Goal: Check status: Check status

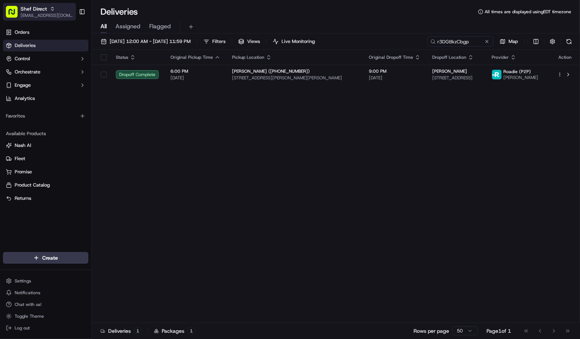
click at [38, 11] on span "Shef Direct" at bounding box center [34, 8] width 26 height 7
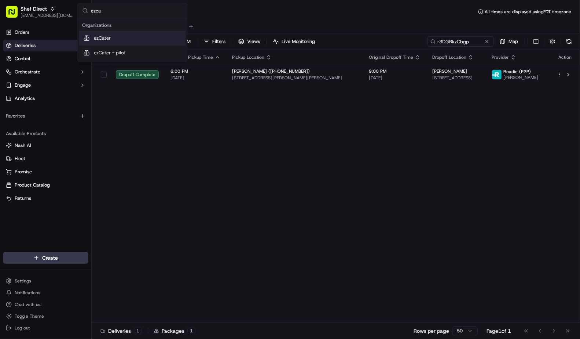
type input "ezca"
click at [119, 41] on div "ezCater" at bounding box center [132, 38] width 106 height 15
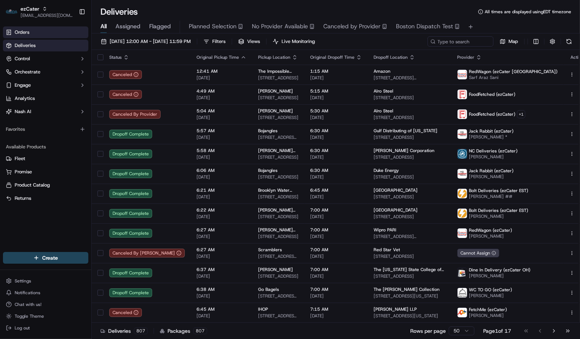
click at [47, 33] on link "Orders" at bounding box center [45, 32] width 85 height 12
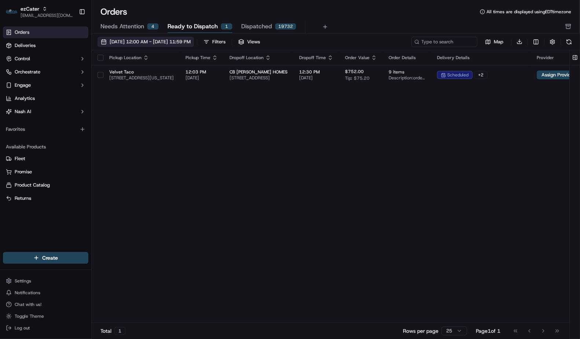
click at [128, 41] on span "[DATE] 12:00 AM - [DATE] 11:59 PM" at bounding box center [150, 42] width 81 height 7
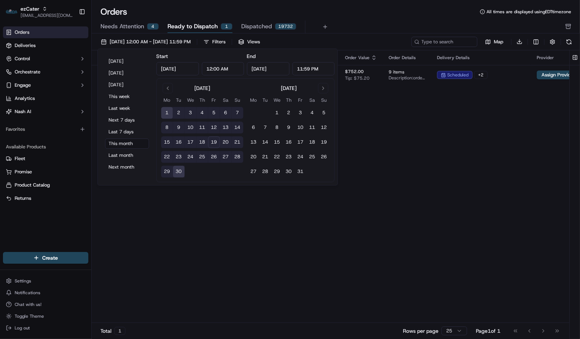
click at [131, 27] on span "Needs Attention" at bounding box center [123, 26] width 44 height 9
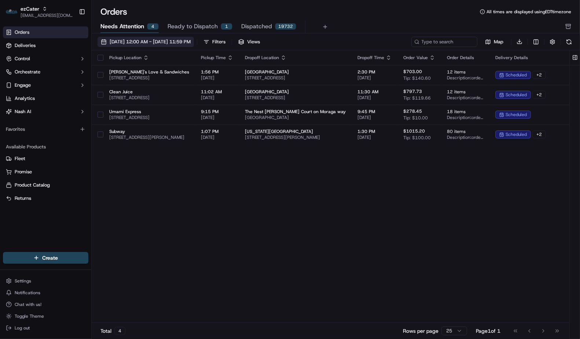
click at [127, 39] on span "[DATE] 12:00 AM - [DATE] 11:59 PM" at bounding box center [150, 42] width 81 height 7
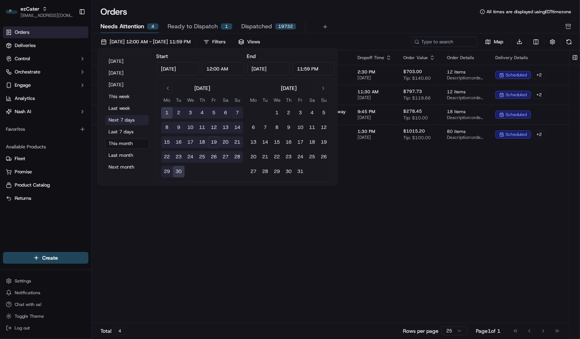
click at [132, 122] on button "Next 7 days" at bounding box center [127, 120] width 44 height 10
type input "[DATE]"
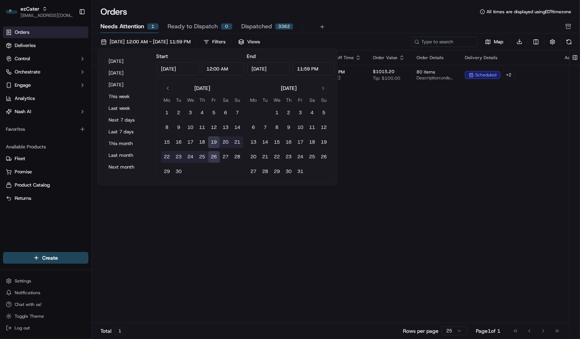
click at [386, 5] on div "Orders All times are displayed using EDT timezone Needs Attention 1 Ready to Di…" at bounding box center [336, 169] width 489 height 339
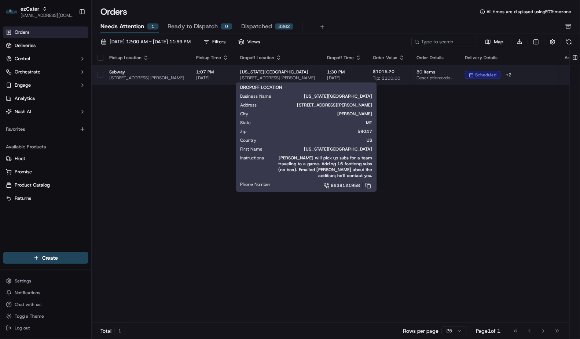
click at [295, 76] on span "[STREET_ADDRESS][PERSON_NAME]" at bounding box center [277, 78] width 75 height 6
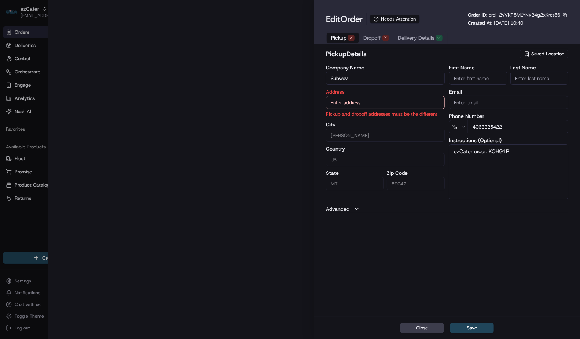
type input "[STREET_ADDRESS][PERSON_NAME]"
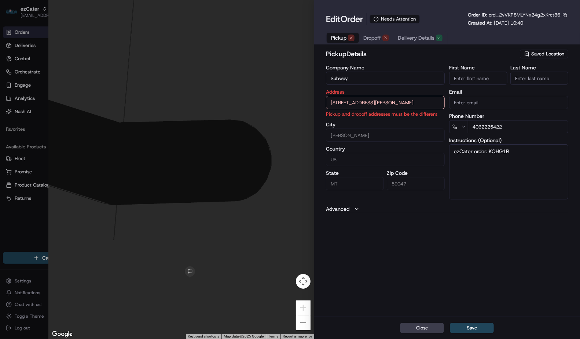
click at [376, 37] on span "Dropoff" at bounding box center [373, 37] width 18 height 7
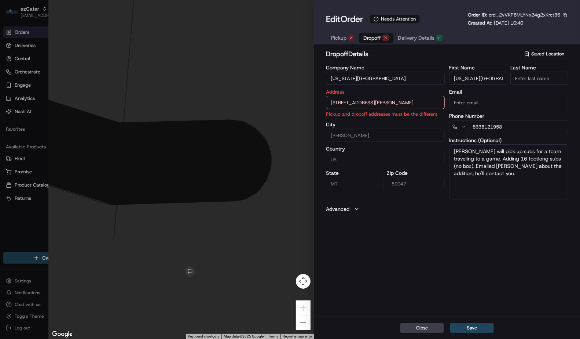
click at [338, 37] on span "Pickup" at bounding box center [338, 37] width 15 height 7
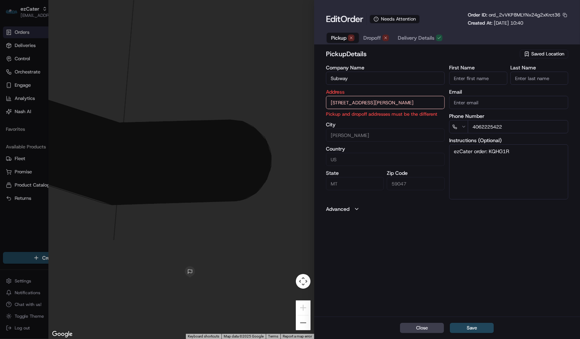
click at [375, 33] on button "Dropoff" at bounding box center [376, 38] width 34 height 10
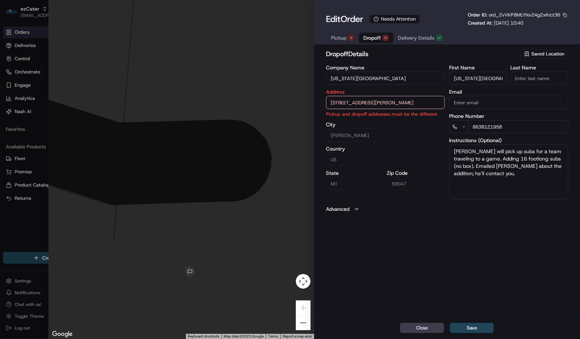
click at [373, 77] on input "[US_STATE][GEOGRAPHIC_DATA]" at bounding box center [385, 78] width 119 height 13
click at [338, 35] on span "Pickup" at bounding box center [338, 37] width 15 height 7
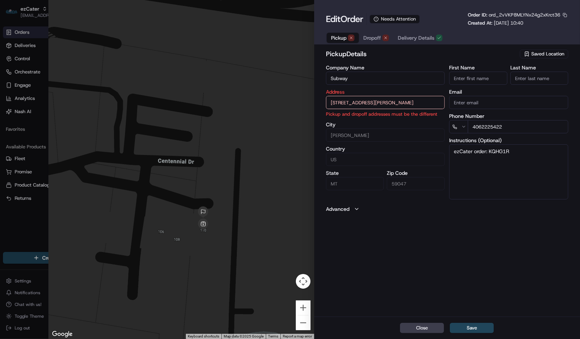
click at [376, 36] on span "Dropoff" at bounding box center [373, 37] width 18 height 7
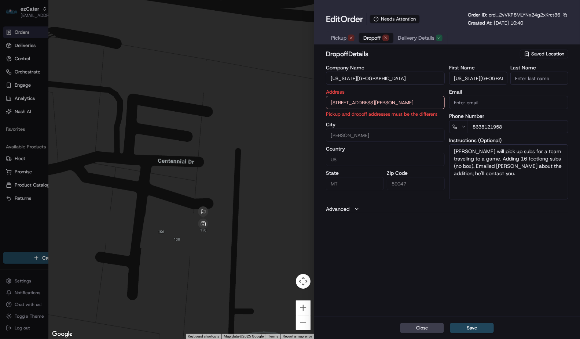
click at [335, 38] on span "Pickup" at bounding box center [338, 37] width 15 height 7
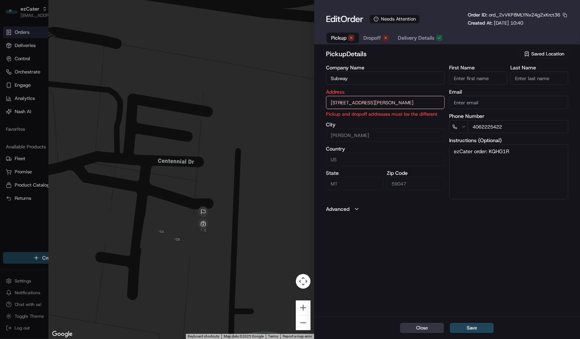
click at [417, 324] on button "Close" at bounding box center [422, 327] width 44 height 10
type input "+1"
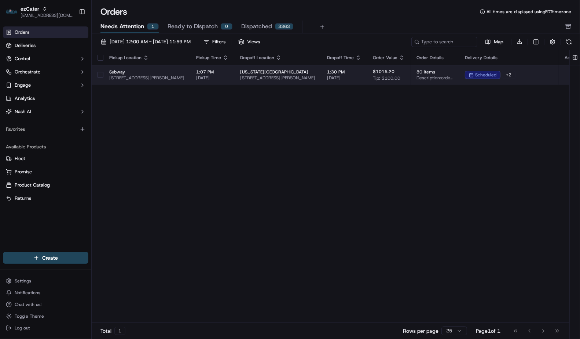
click at [182, 83] on td "Subway [STREET_ADDRESS][PERSON_NAME]" at bounding box center [146, 75] width 87 height 20
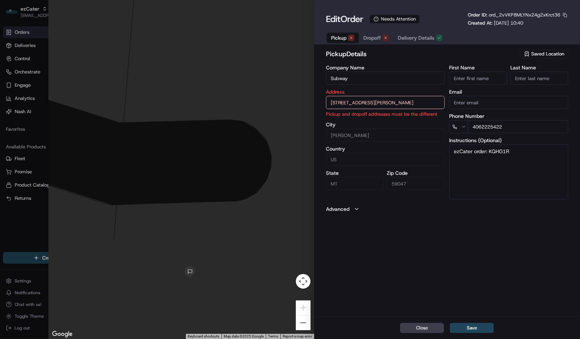
click at [372, 104] on input "[STREET_ADDRESS][PERSON_NAME]" at bounding box center [385, 102] width 119 height 13
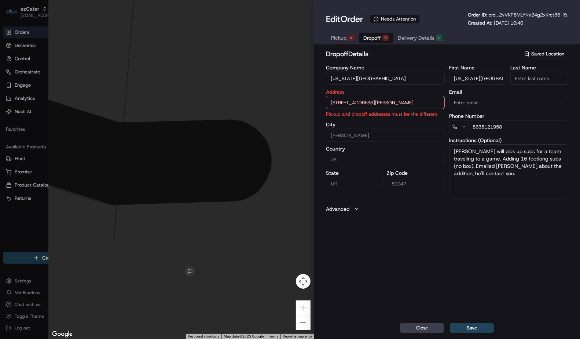
click at [369, 37] on span "Dropoff" at bounding box center [373, 37] width 18 height 7
click at [478, 76] on input "[US_STATE][GEOGRAPHIC_DATA]" at bounding box center [478, 78] width 58 height 13
click at [347, 36] on button "Pickup" at bounding box center [343, 38] width 32 height 10
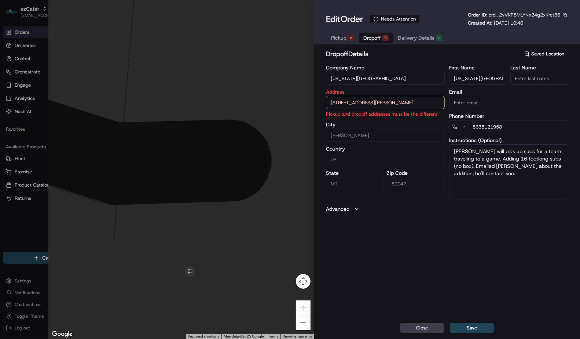
click at [379, 39] on span "Dropoff" at bounding box center [373, 37] width 18 height 7
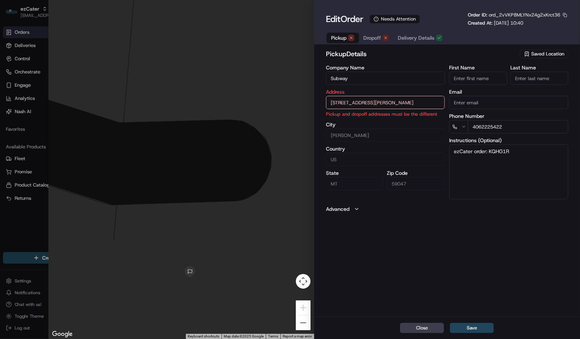
click at [338, 39] on span "Pickup" at bounding box center [338, 37] width 15 height 7
click at [383, 41] on button "Dropoff" at bounding box center [376, 38] width 34 height 10
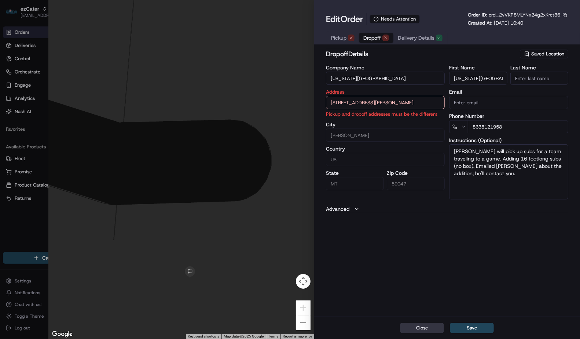
click at [424, 330] on button "Close" at bounding box center [422, 327] width 44 height 10
type input "+1"
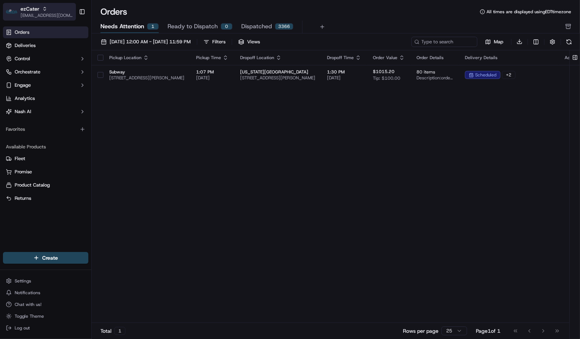
click at [42, 10] on icon "button" at bounding box center [44, 8] width 5 height 5
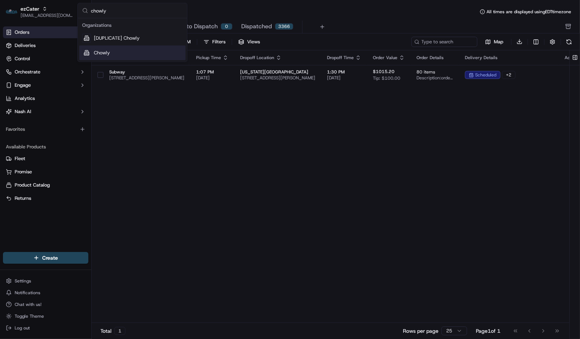
type input "chowly"
click at [143, 59] on div "Chowly" at bounding box center [132, 52] width 106 height 15
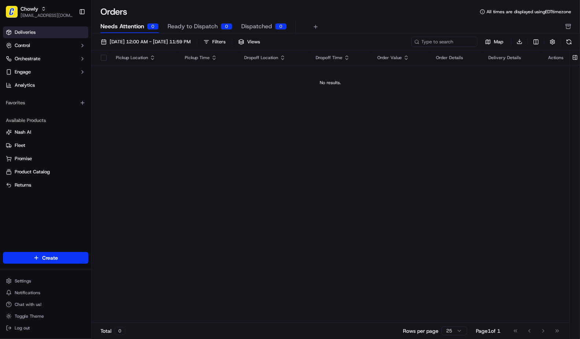
click at [49, 33] on link "Deliveries" at bounding box center [45, 32] width 85 height 12
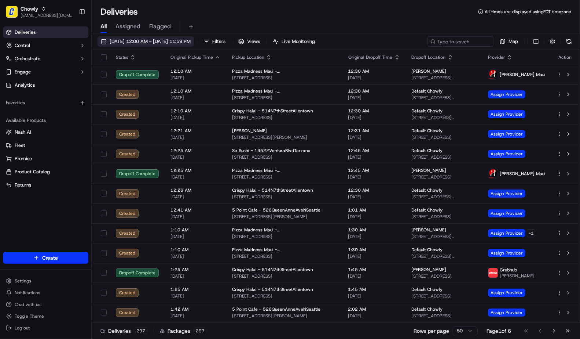
click at [131, 39] on span "[DATE] 12:00 AM - [DATE] 11:59 PM" at bounding box center [150, 41] width 81 height 7
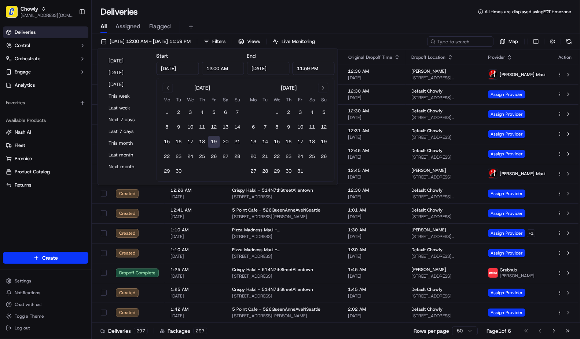
click at [214, 142] on button "19" at bounding box center [214, 142] width 12 height 12
click at [313, 11] on div "Deliveries All times are displayed using EDT timezone" at bounding box center [336, 12] width 489 height 12
